Goal: Entertainment & Leisure: Consume media (video, audio)

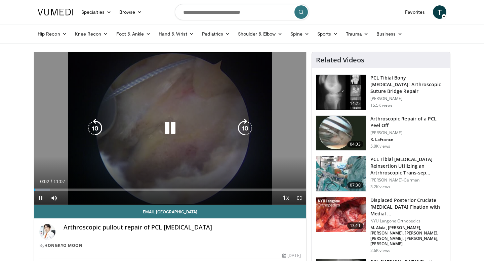
click at [172, 130] on icon "Video Player" at bounding box center [170, 128] width 19 height 19
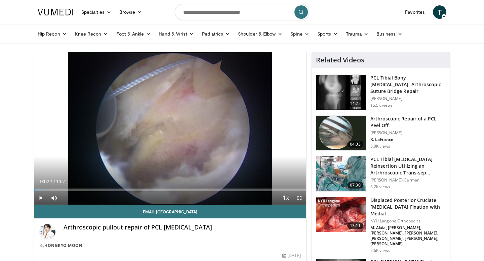
click at [41, 189] on div "Progress Bar" at bounding box center [41, 190] width 1 height 3
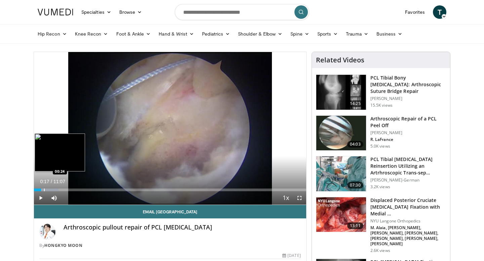
click at [44, 189] on div "Progress Bar" at bounding box center [44, 190] width 1 height 3
click at [49, 189] on div "Progress Bar" at bounding box center [49, 190] width 1 height 3
click at [56, 189] on div "Progress Bar" at bounding box center [56, 190] width 1 height 3
click at [69, 190] on div "Progress Bar" at bounding box center [68, 190] width 1 height 3
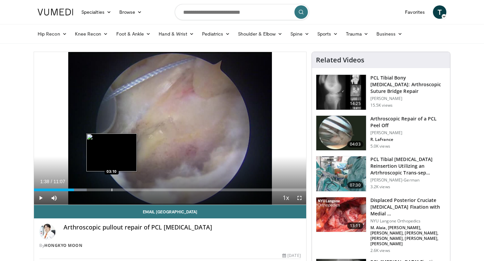
click at [114, 186] on div "Loaded : 19.43% 01:38 03:10" at bounding box center [170, 188] width 272 height 6
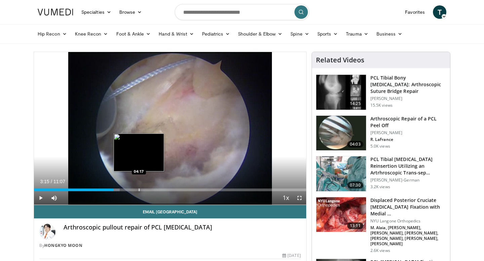
click at [138, 187] on div "Loaded : 31.49% 03:15 04:17" at bounding box center [170, 188] width 272 height 6
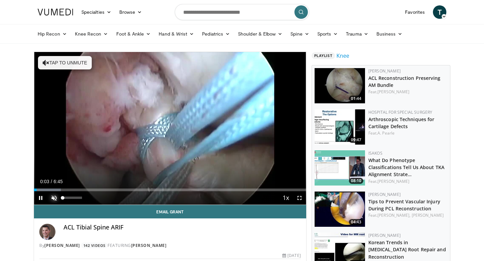
click at [56, 198] on span "Video Player" at bounding box center [53, 197] width 13 height 13
